Goal: Obtain resource: Obtain resource

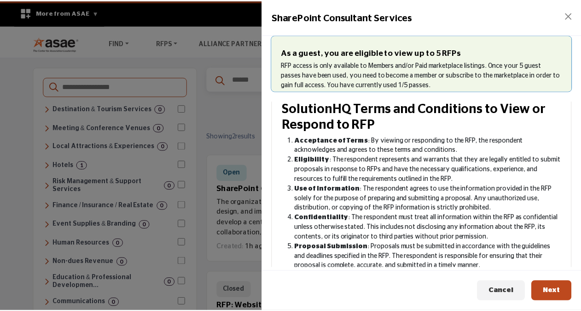
scroll to position [92, 0]
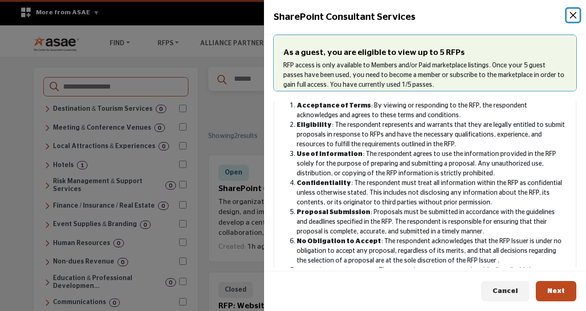
click at [571, 14] on button "Close" at bounding box center [573, 15] width 13 height 13
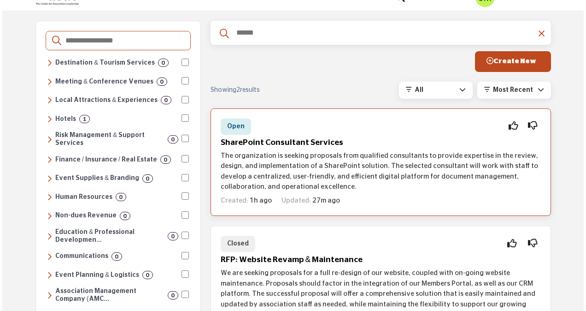
scroll to position [0, 0]
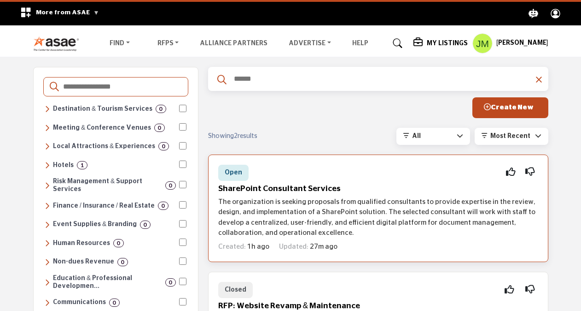
click at [230, 170] on span "Open" at bounding box center [234, 172] width 18 height 6
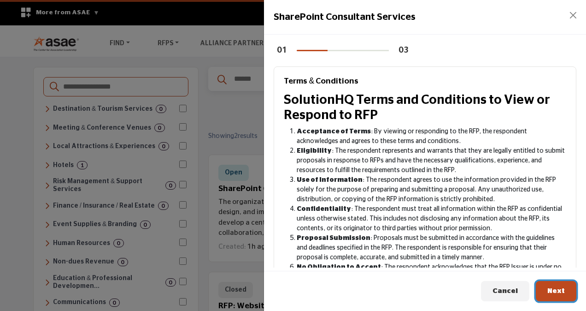
click at [556, 288] on span "Next" at bounding box center [556, 290] width 18 height 7
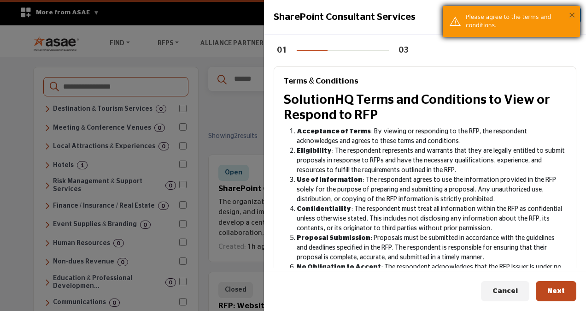
click at [576, 16] on button "×" at bounding box center [572, 14] width 8 height 9
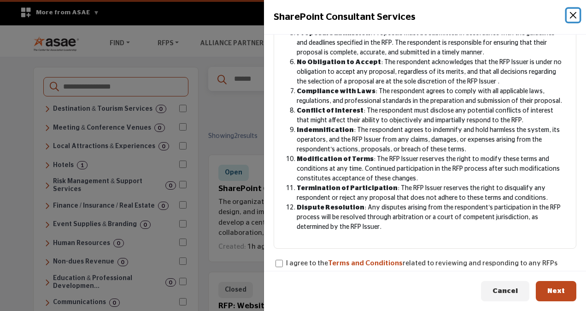
scroll to position [216, 0]
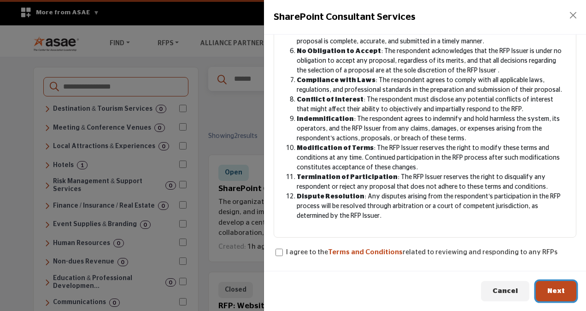
click at [557, 289] on span "Next" at bounding box center [556, 290] width 18 height 7
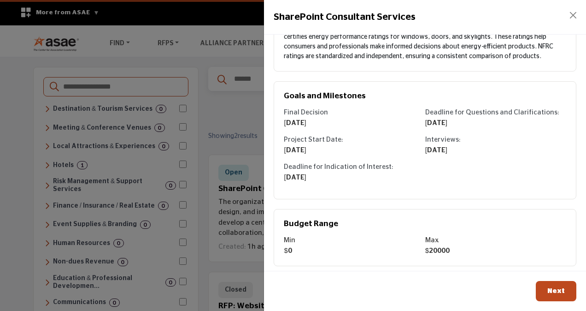
scroll to position [199, 0]
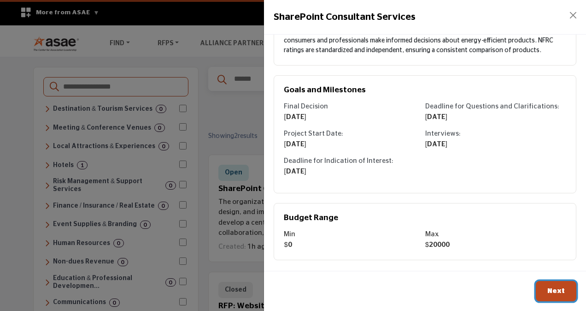
click at [560, 291] on span "Next" at bounding box center [556, 290] width 18 height 7
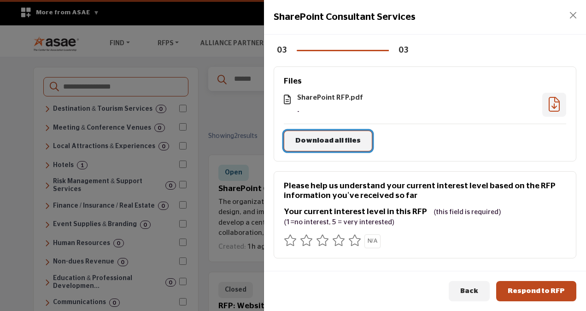
click at [304, 140] on span "Download all files" at bounding box center [327, 140] width 65 height 7
